Goal: Task Accomplishment & Management: Use online tool/utility

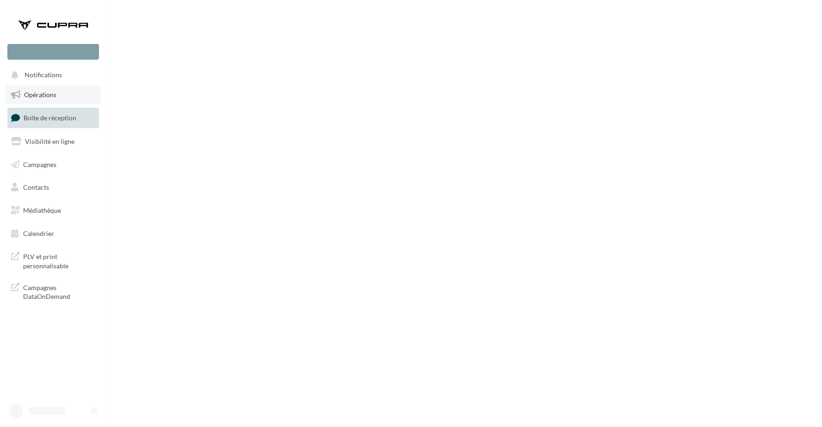
click at [45, 102] on link "Opérations" at bounding box center [53, 94] width 95 height 19
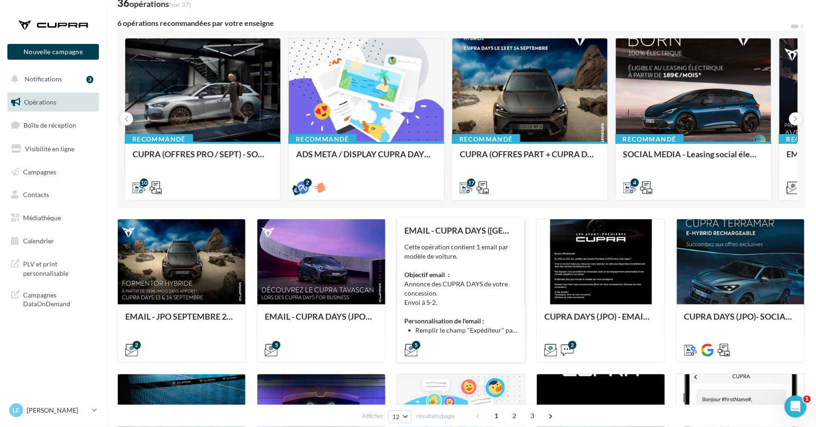
scroll to position [70, 0]
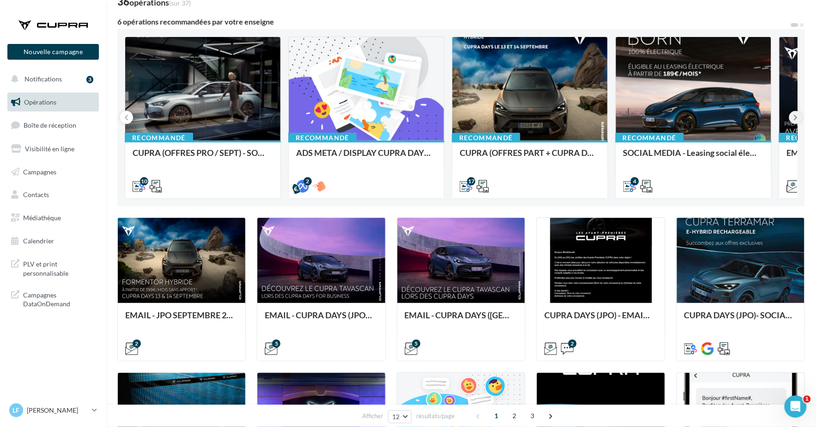
click at [795, 113] on icon at bounding box center [796, 117] width 4 height 9
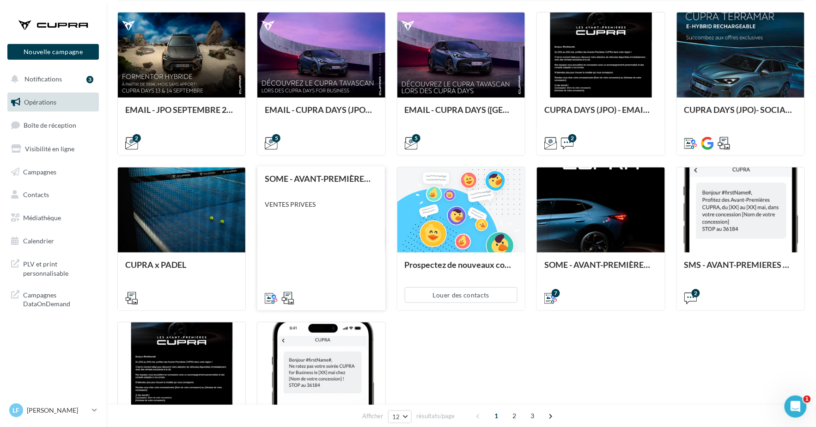
scroll to position [0, 0]
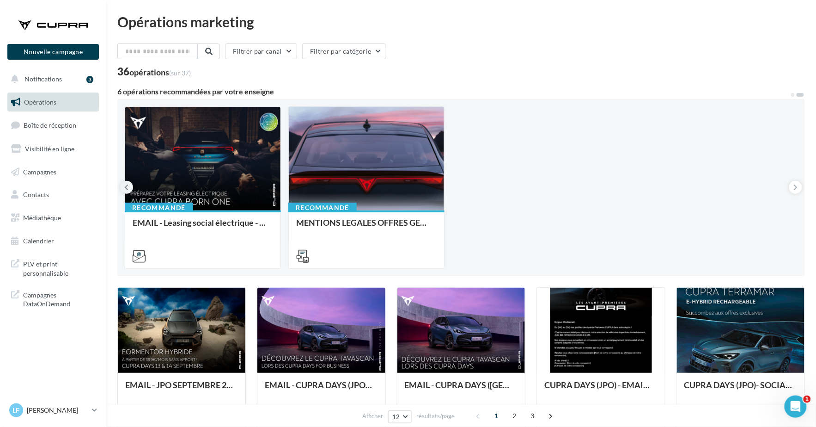
click at [128, 192] on icon at bounding box center [127, 187] width 4 height 9
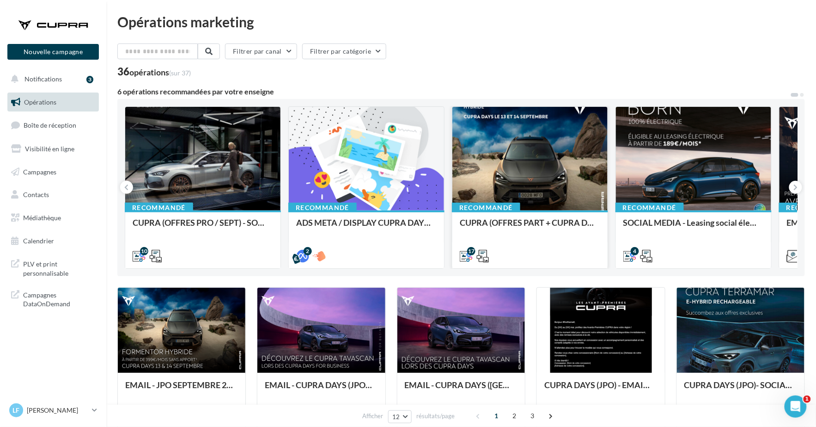
click at [510, 133] on div at bounding box center [529, 159] width 155 height 104
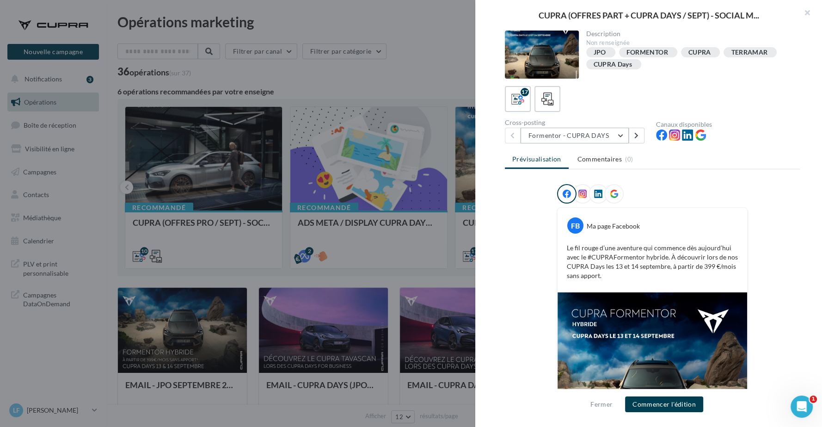
click at [604, 135] on button "Formentor - CUPRA DAYS" at bounding box center [574, 136] width 108 height 16
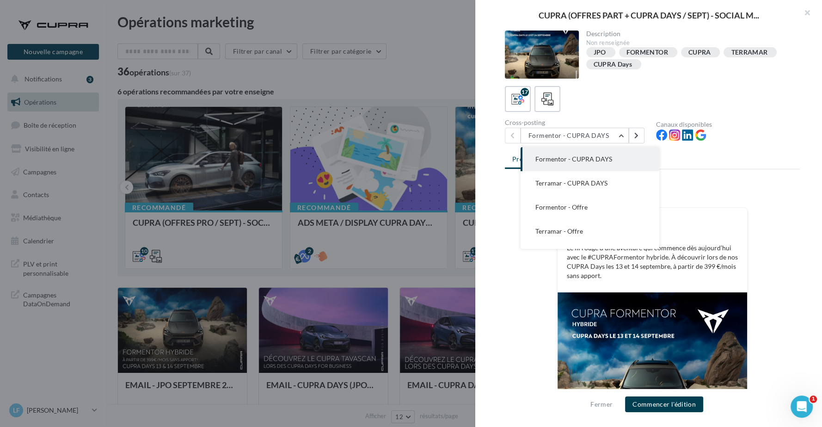
click at [437, 44] on div at bounding box center [411, 213] width 822 height 427
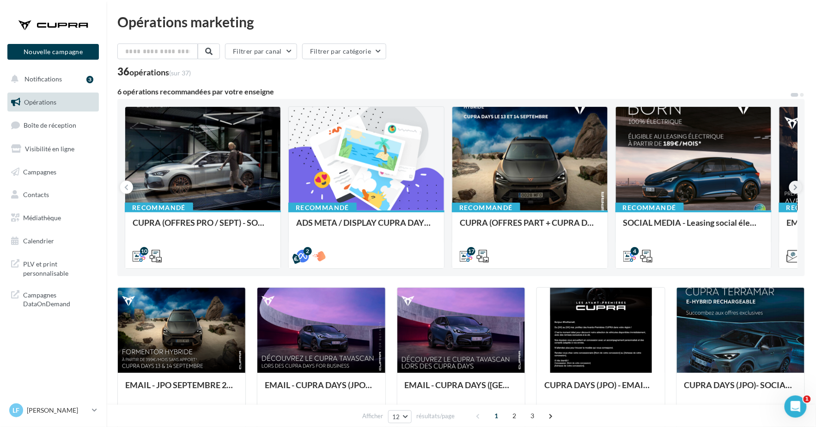
click at [798, 184] on icon at bounding box center [796, 187] width 4 height 9
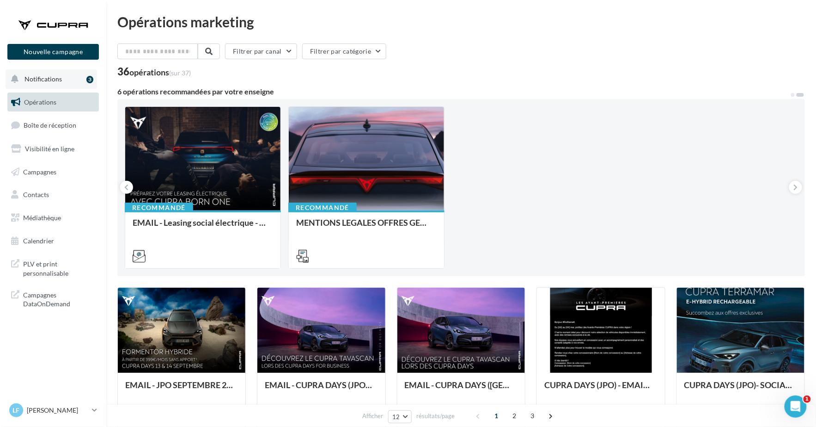
click at [72, 72] on button "Notifications 3" at bounding box center [51, 78] width 91 height 19
